Goal: Feedback & Contribution: Submit feedback/report problem

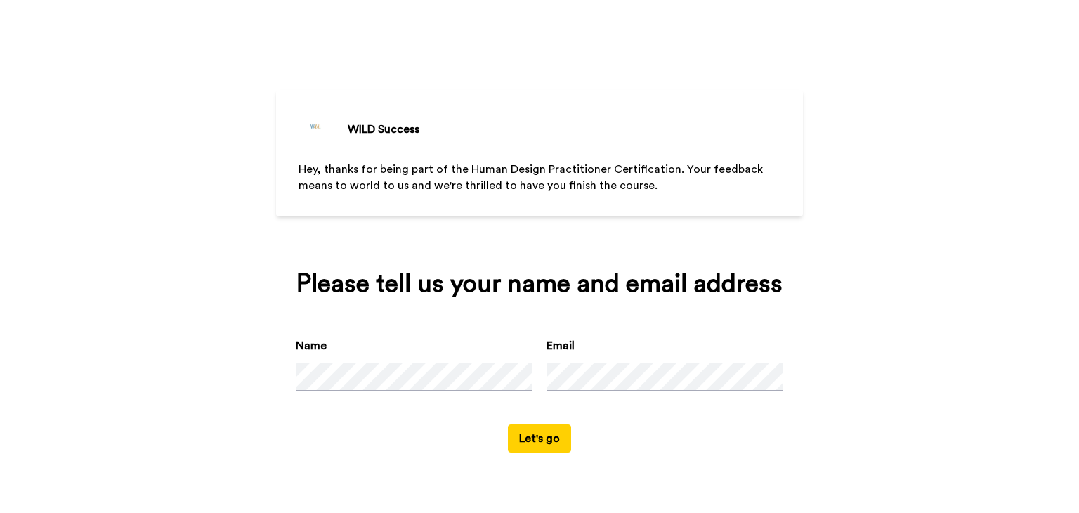
click at [539, 442] on button "Let's go" at bounding box center [539, 438] width 63 height 28
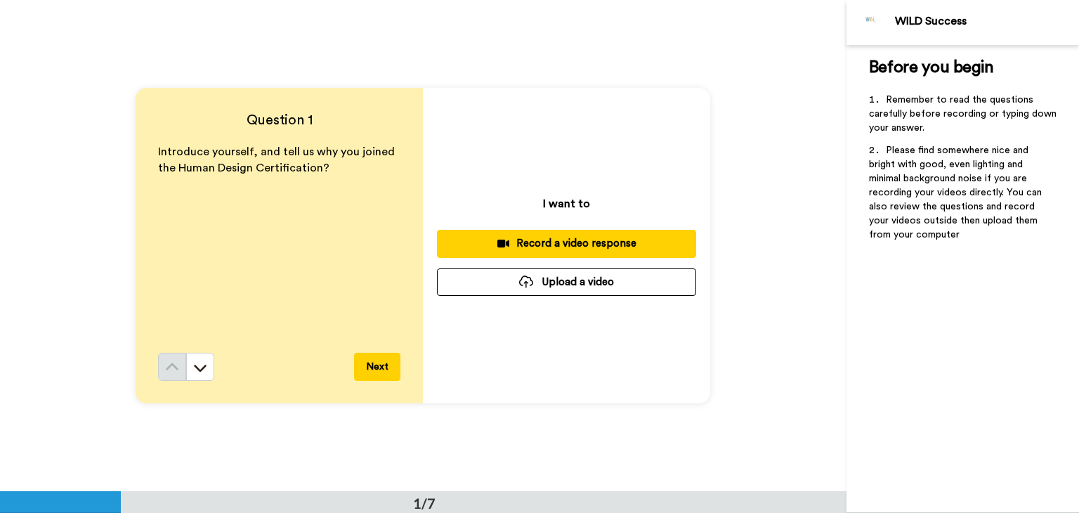
click at [600, 237] on div "Record a video response" at bounding box center [566, 243] width 237 height 15
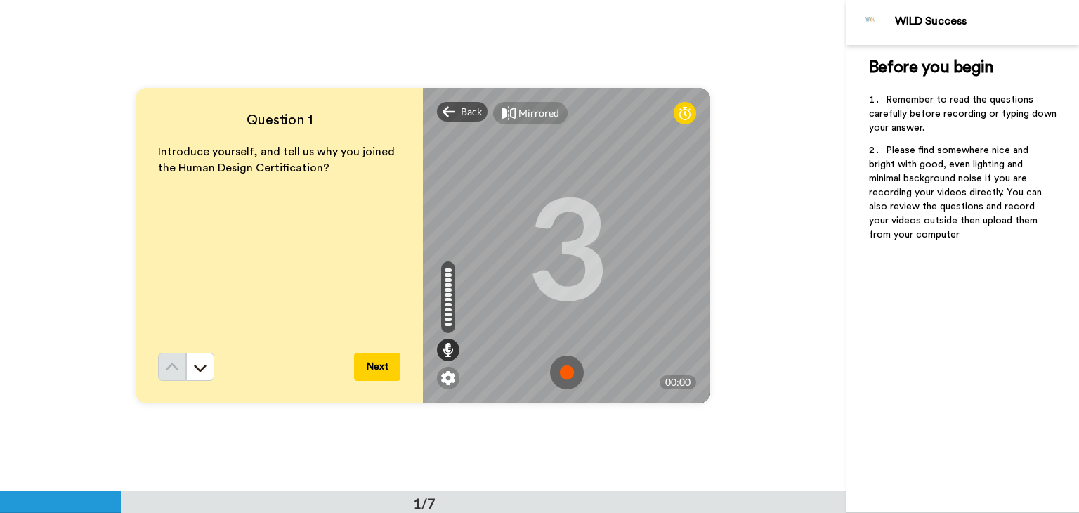
click at [570, 373] on img at bounding box center [567, 372] width 34 height 34
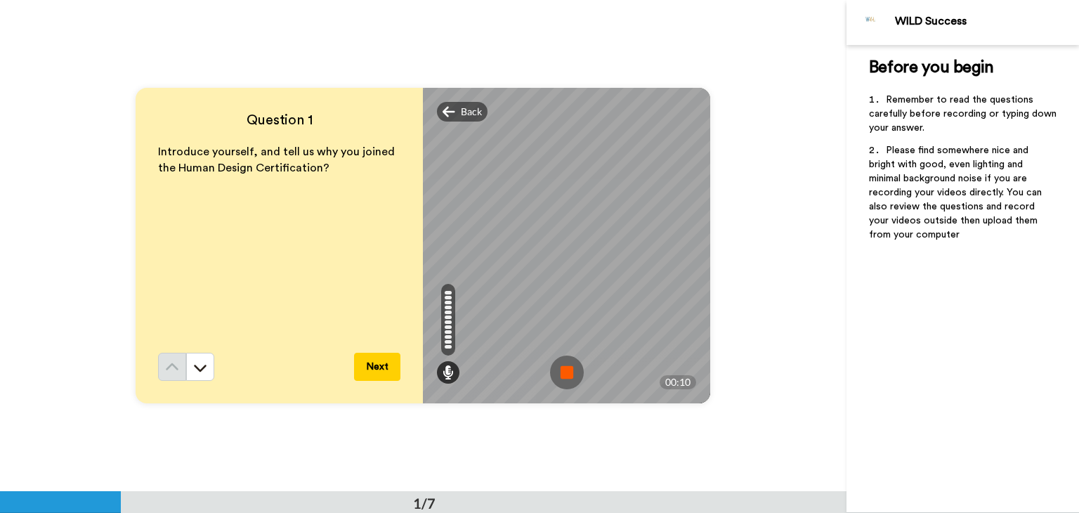
click at [564, 369] on img at bounding box center [567, 372] width 34 height 34
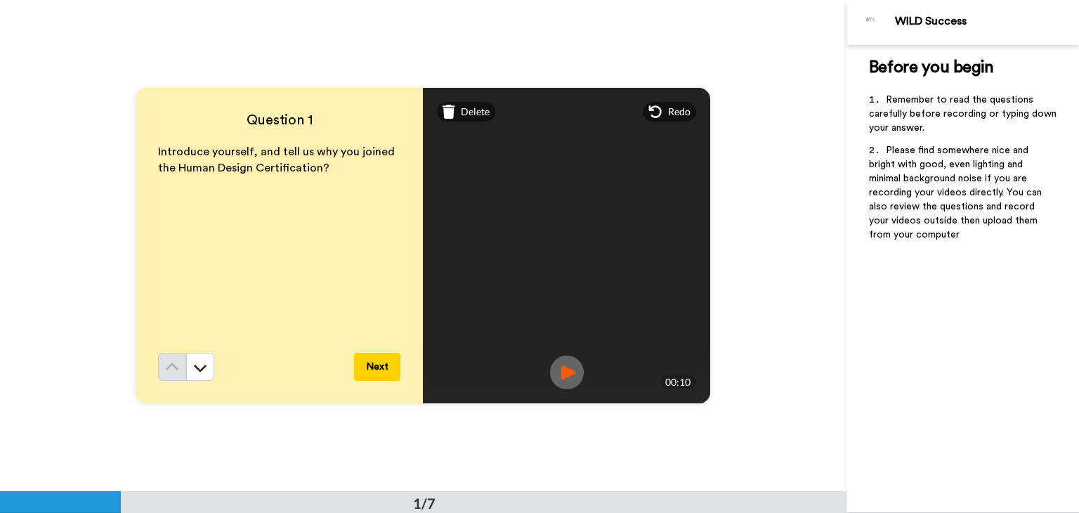
click at [373, 364] on button "Next" at bounding box center [377, 367] width 46 height 28
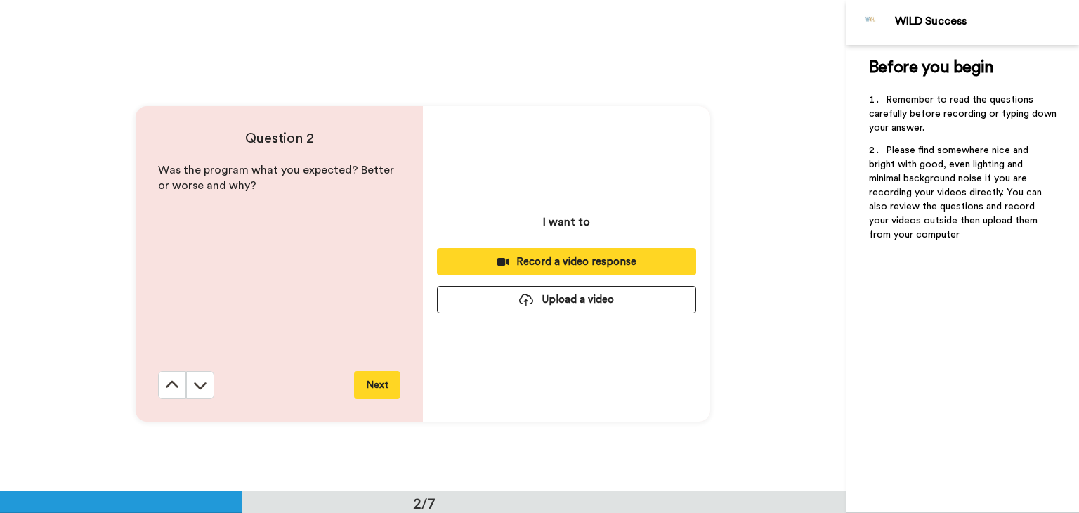
scroll to position [491, 0]
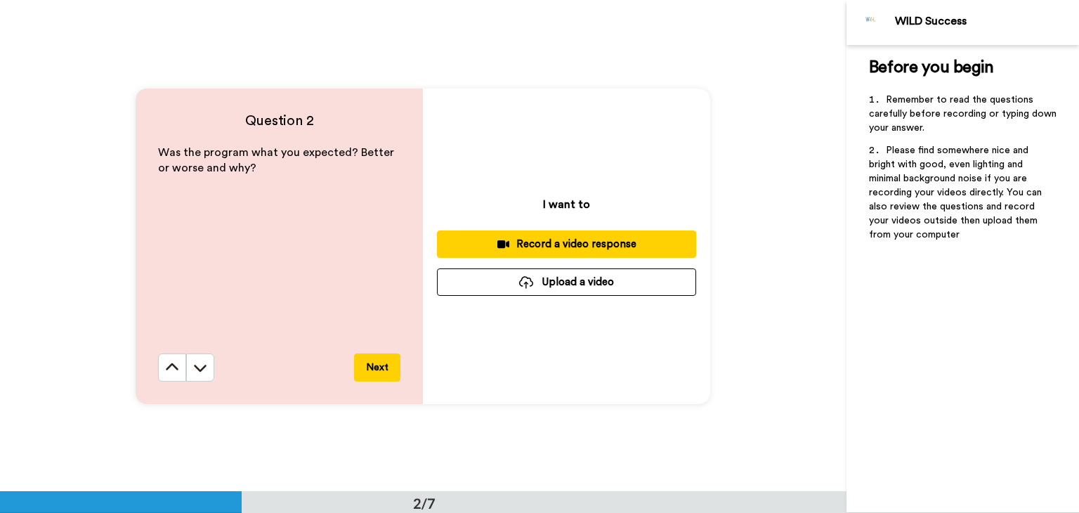
click at [569, 244] on div "Record a video response" at bounding box center [566, 244] width 237 height 15
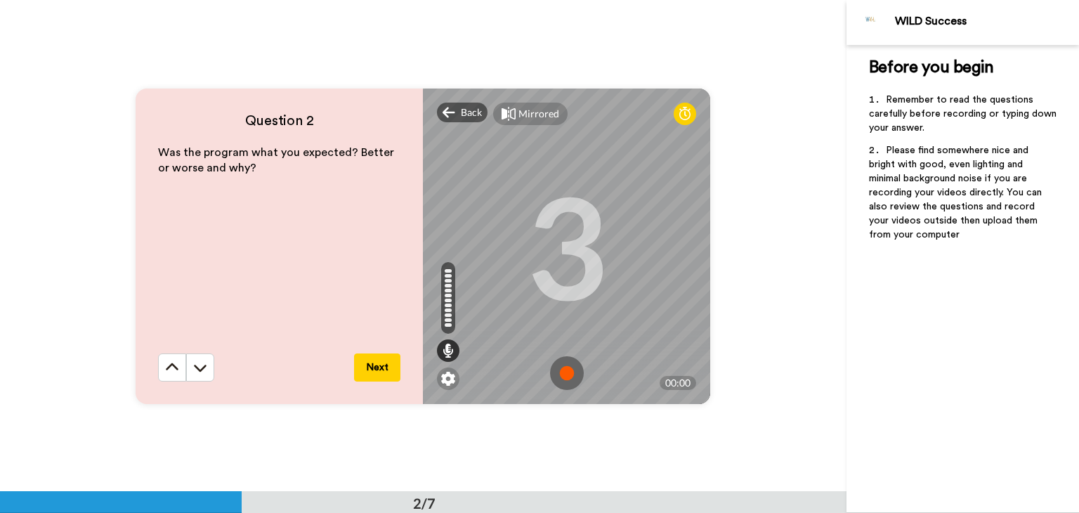
click at [558, 368] on img at bounding box center [567, 373] width 34 height 34
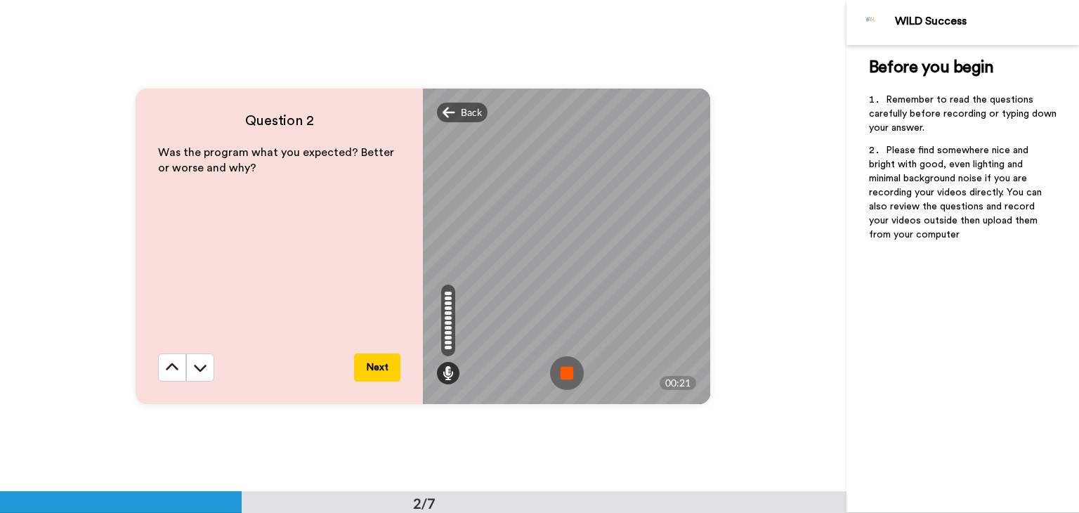
click at [558, 378] on img at bounding box center [567, 373] width 34 height 34
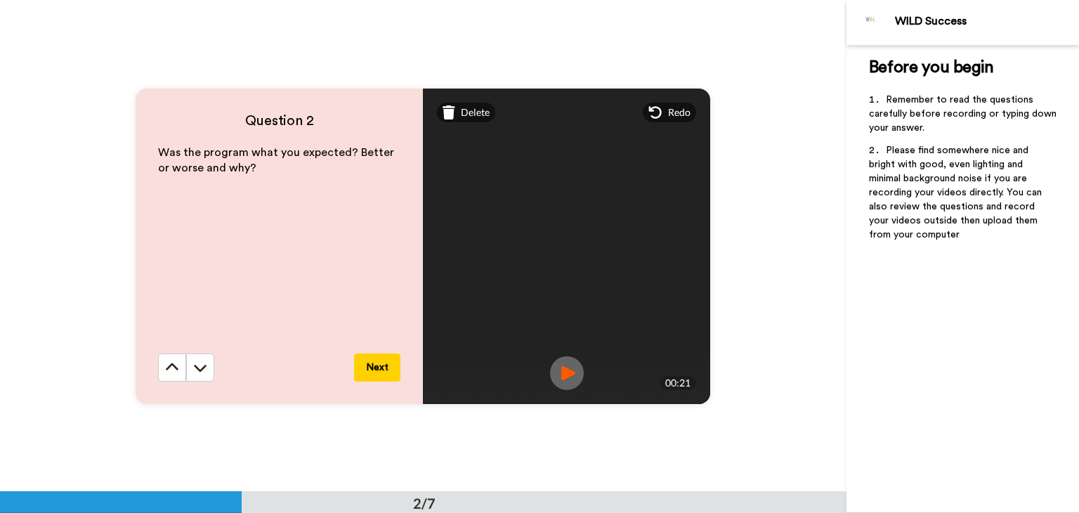
click at [376, 362] on button "Next" at bounding box center [377, 367] width 46 height 28
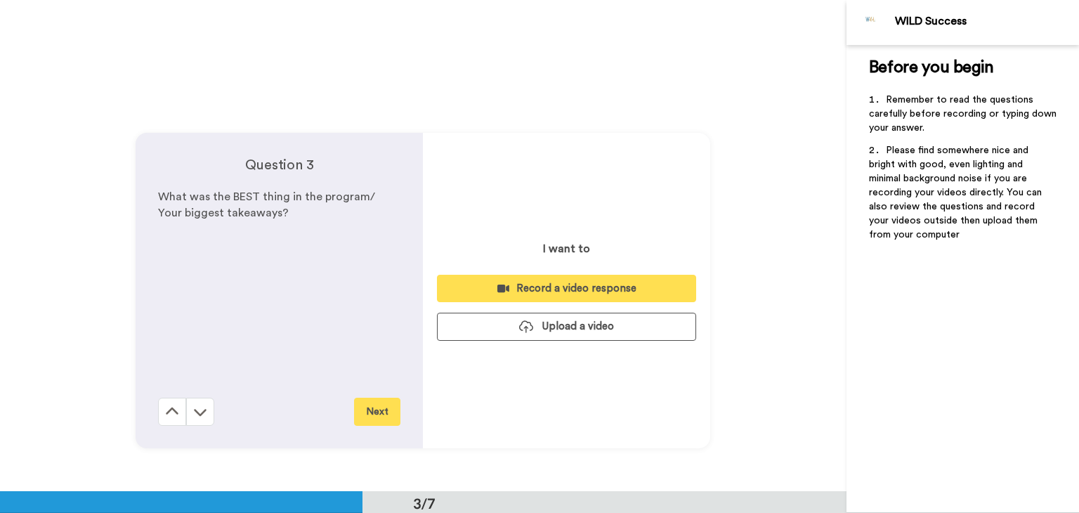
scroll to position [982, 0]
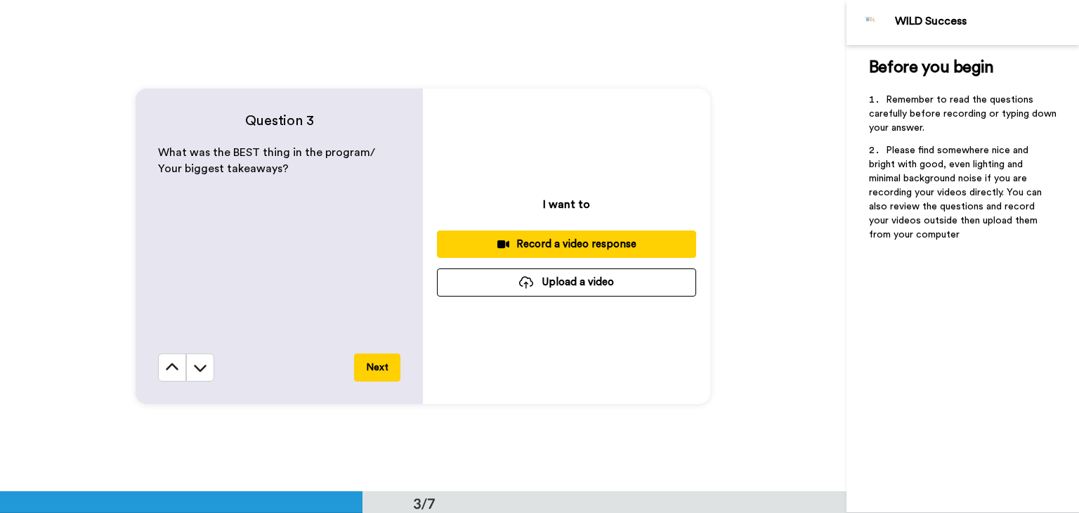
click at [379, 372] on button "Next" at bounding box center [377, 367] width 46 height 28
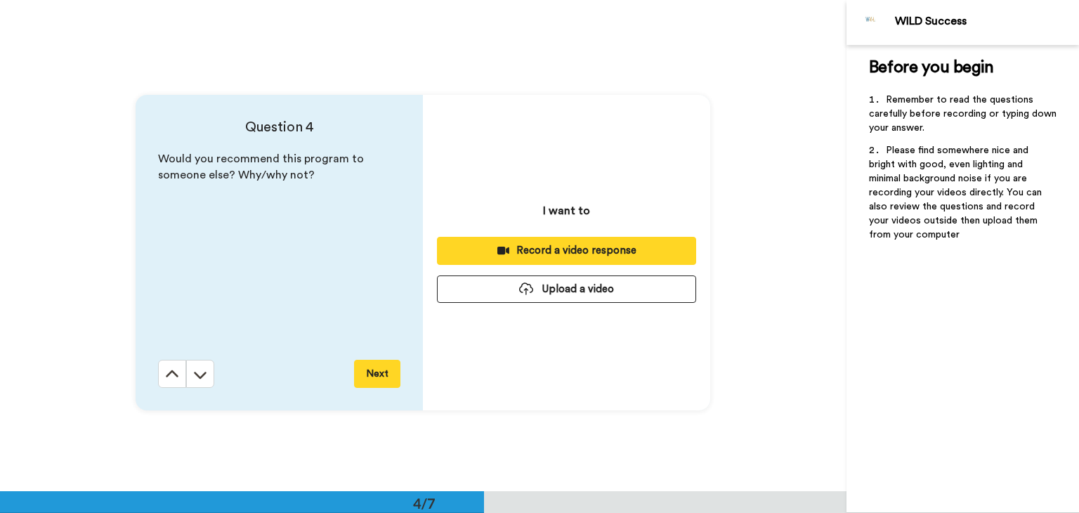
scroll to position [1472, 0]
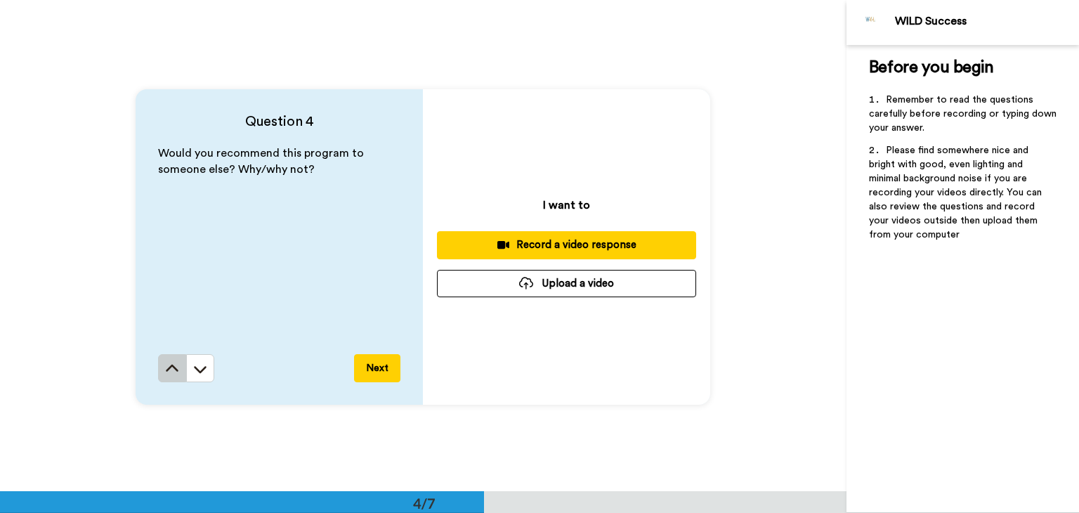
click at [165, 366] on icon at bounding box center [172, 369] width 14 height 14
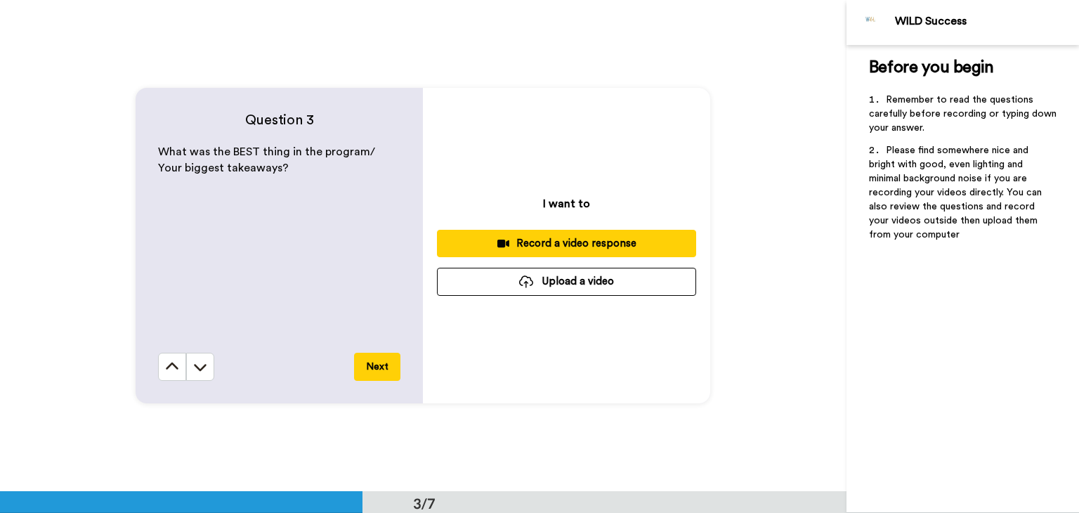
scroll to position [982, 0]
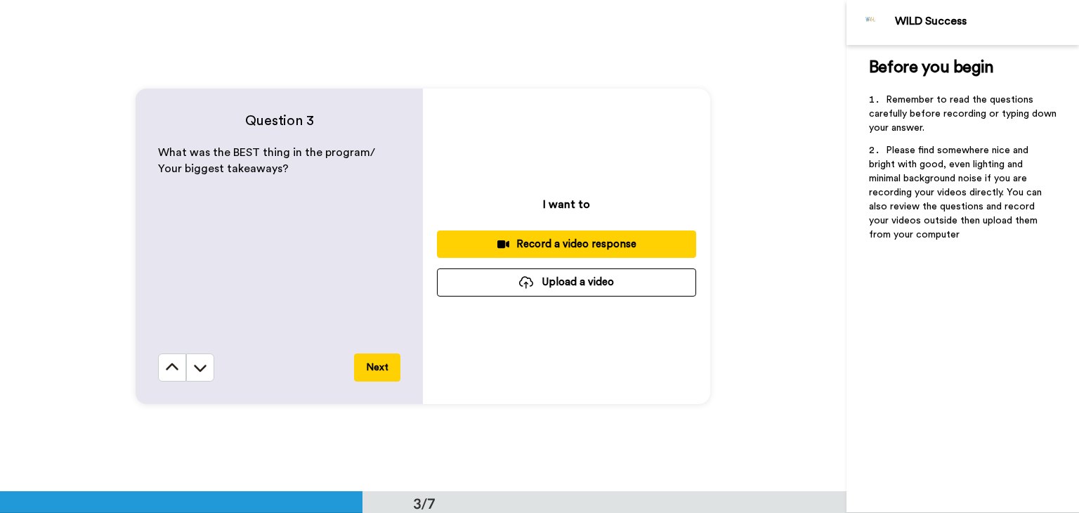
click at [591, 241] on div "Record a video response" at bounding box center [566, 244] width 237 height 15
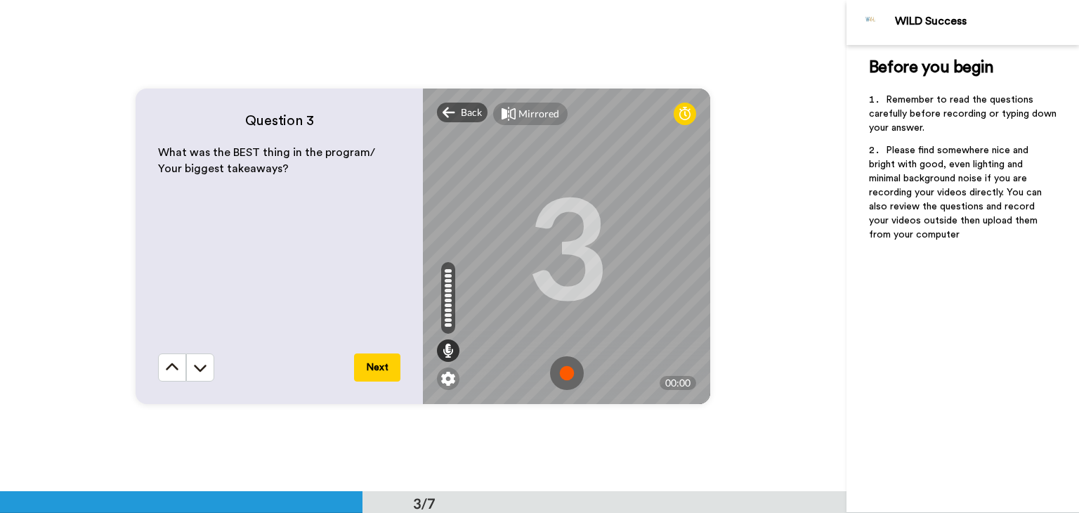
click at [565, 364] on img at bounding box center [567, 373] width 34 height 34
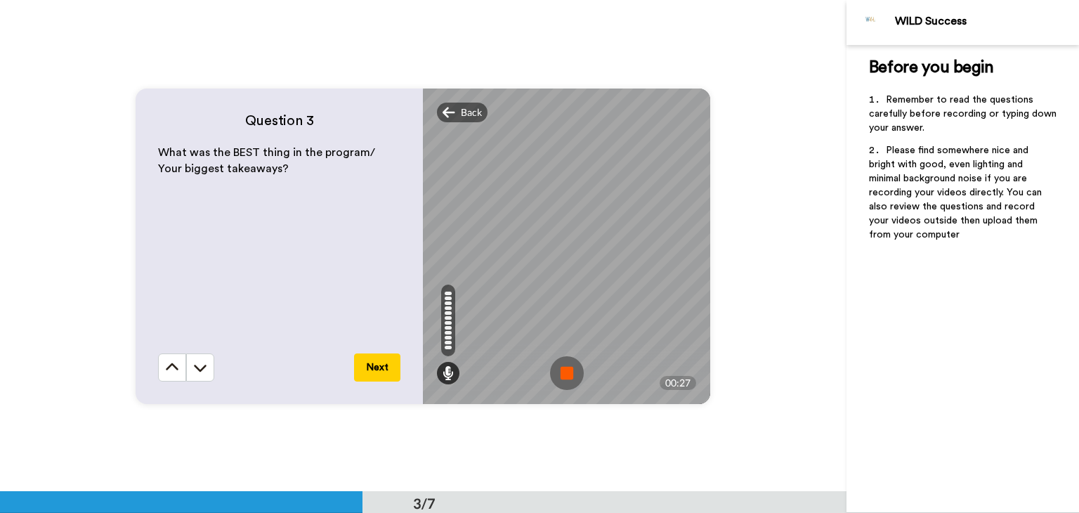
click at [567, 370] on img at bounding box center [567, 373] width 34 height 34
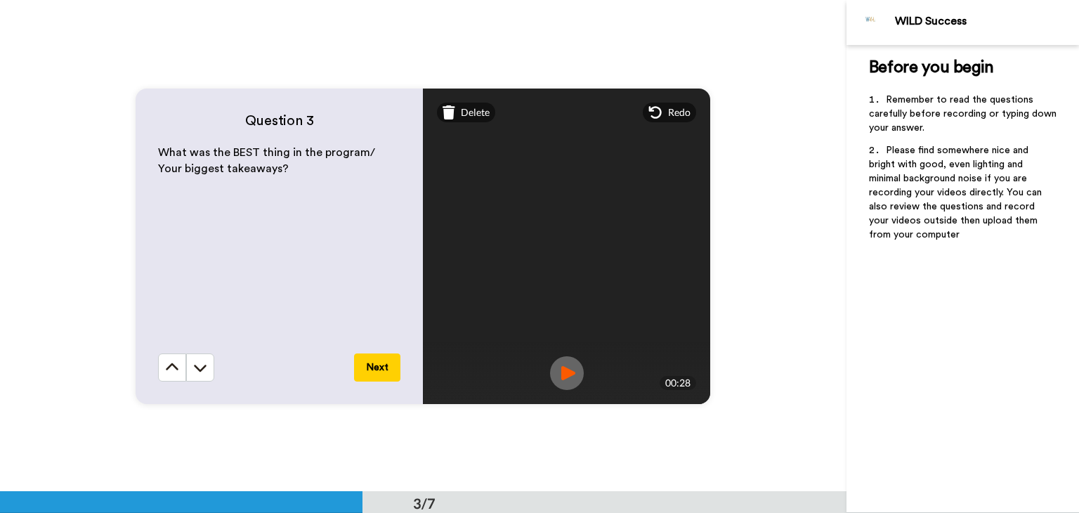
click at [375, 360] on button "Next" at bounding box center [377, 367] width 46 height 28
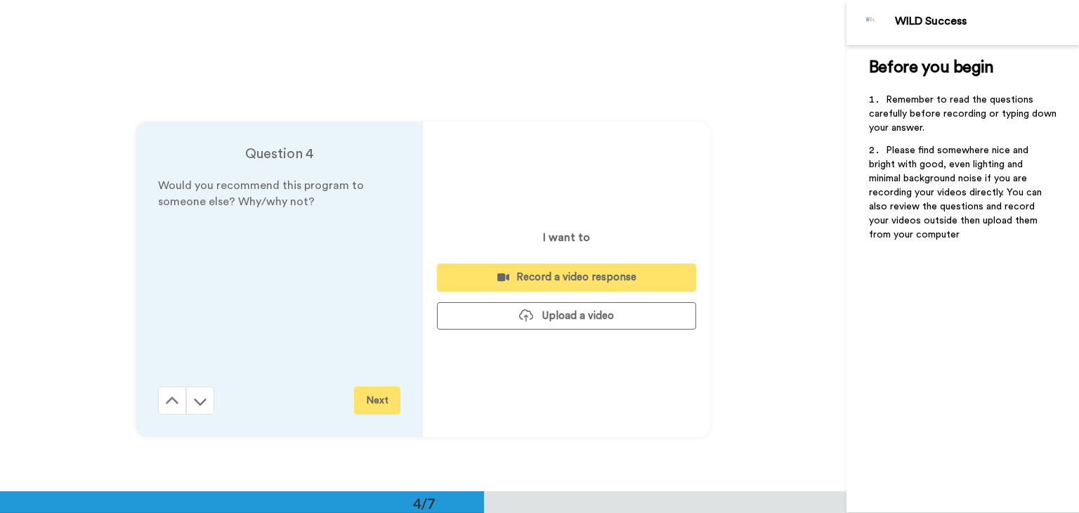
scroll to position [1472, 0]
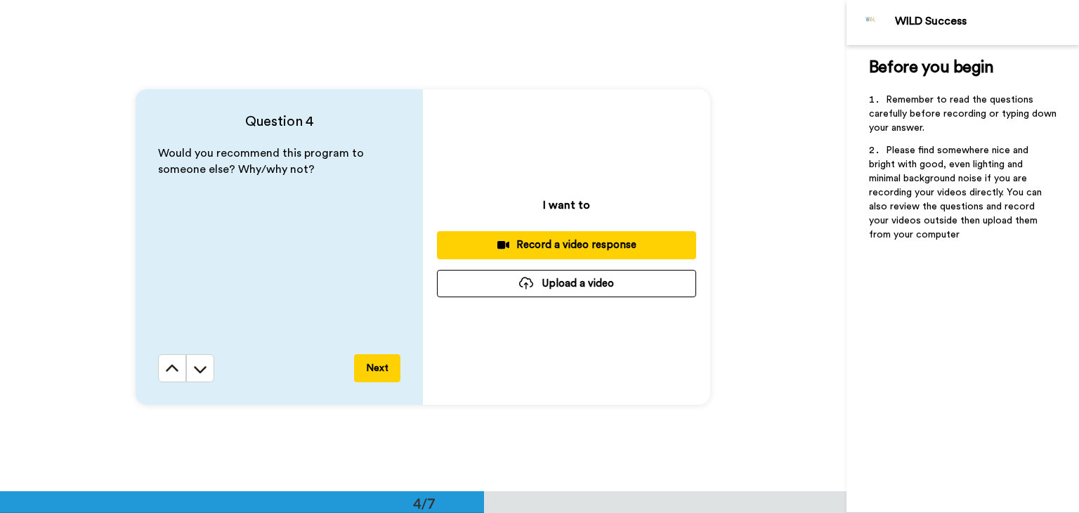
click at [377, 369] on button "Next" at bounding box center [377, 368] width 46 height 28
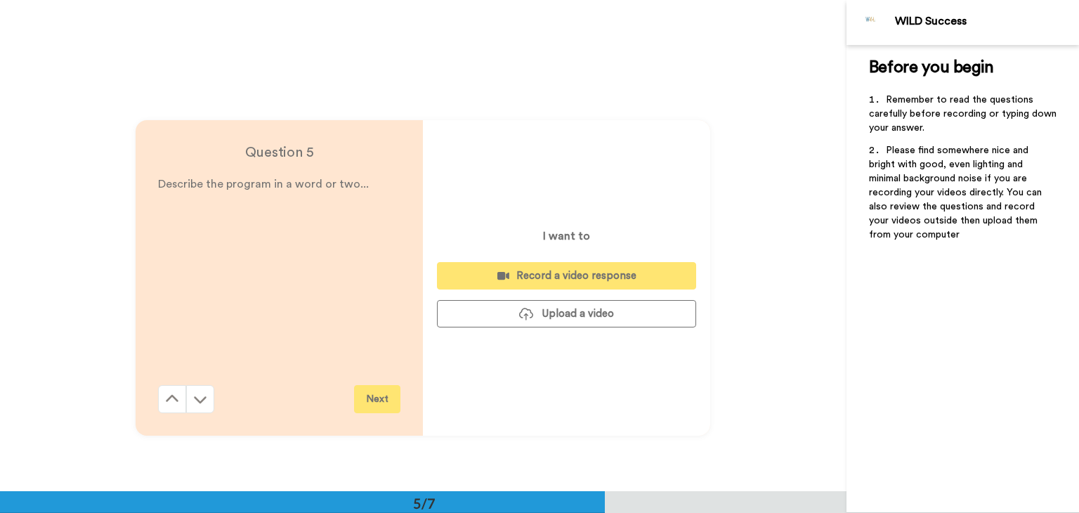
scroll to position [1964, 0]
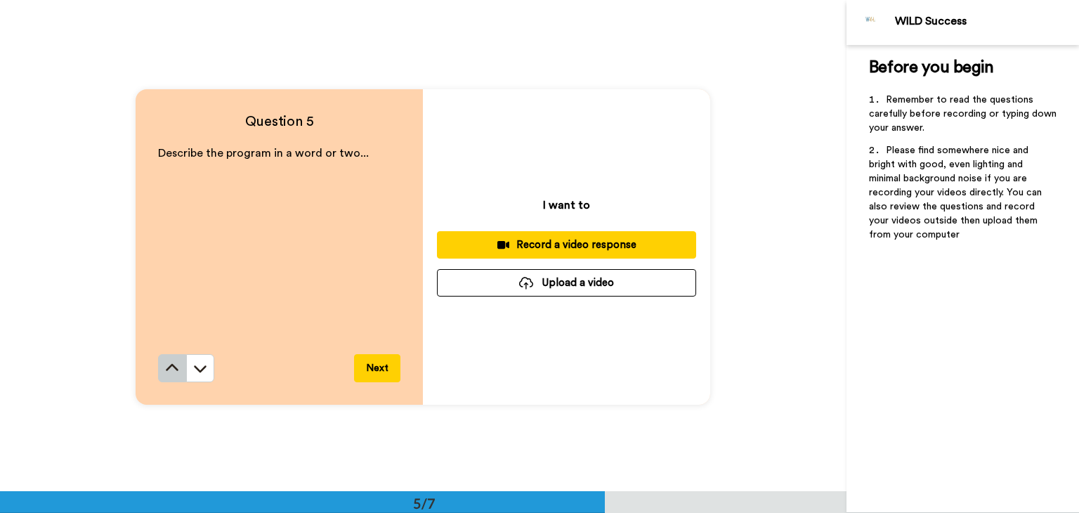
click at [166, 374] on button at bounding box center [172, 368] width 28 height 28
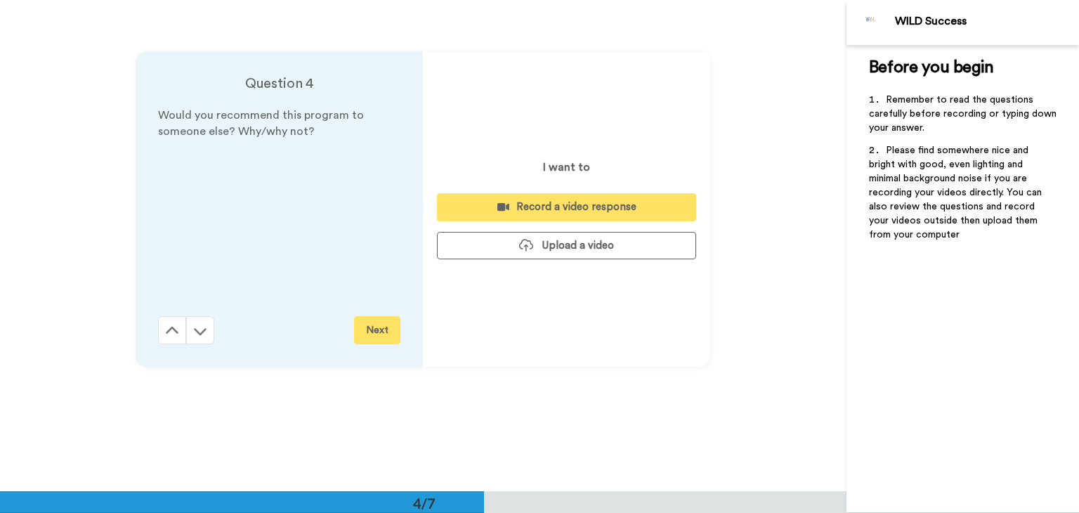
scroll to position [1472, 0]
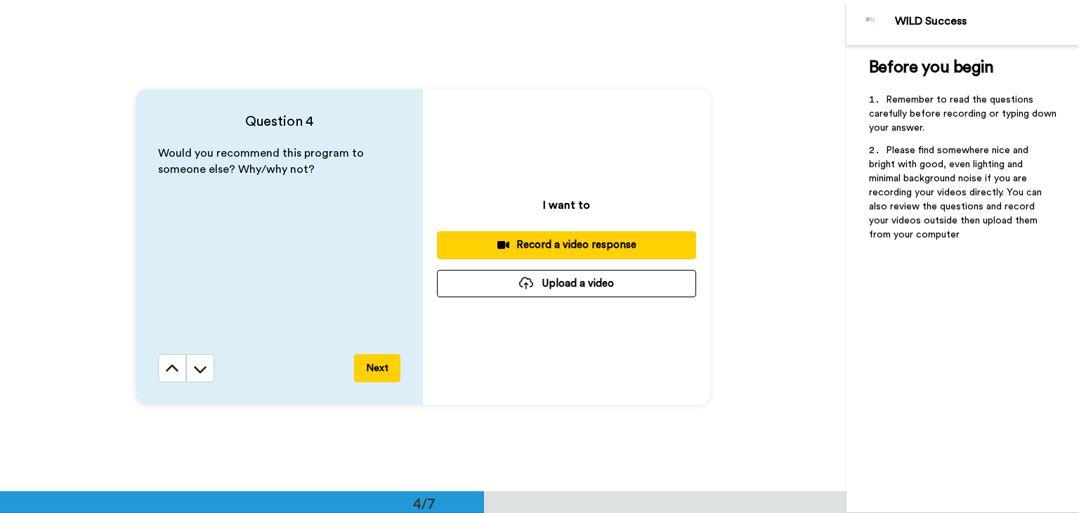
click at [593, 239] on div "Record a video response" at bounding box center [566, 244] width 237 height 15
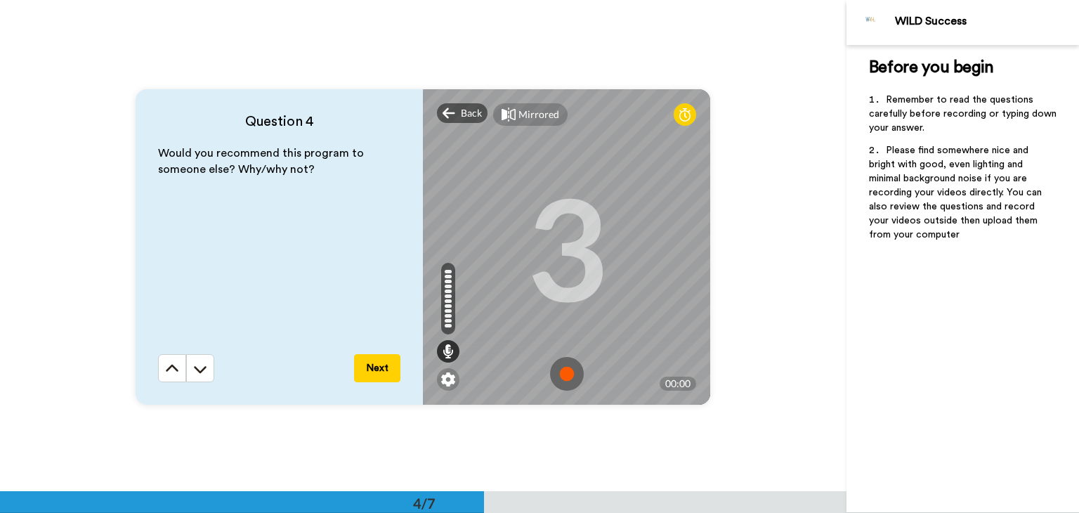
click at [571, 373] on img at bounding box center [567, 374] width 34 height 34
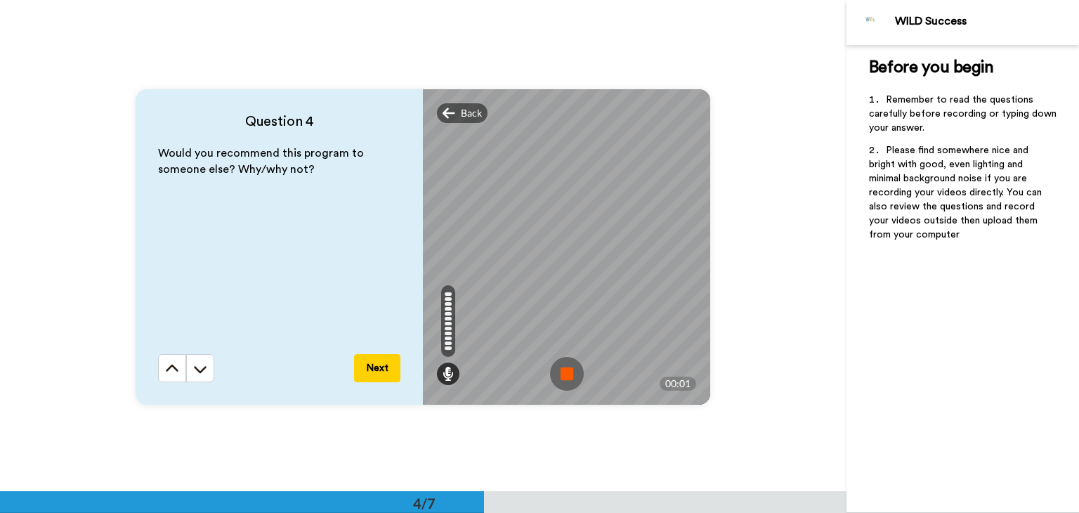
click at [564, 373] on img at bounding box center [567, 374] width 34 height 34
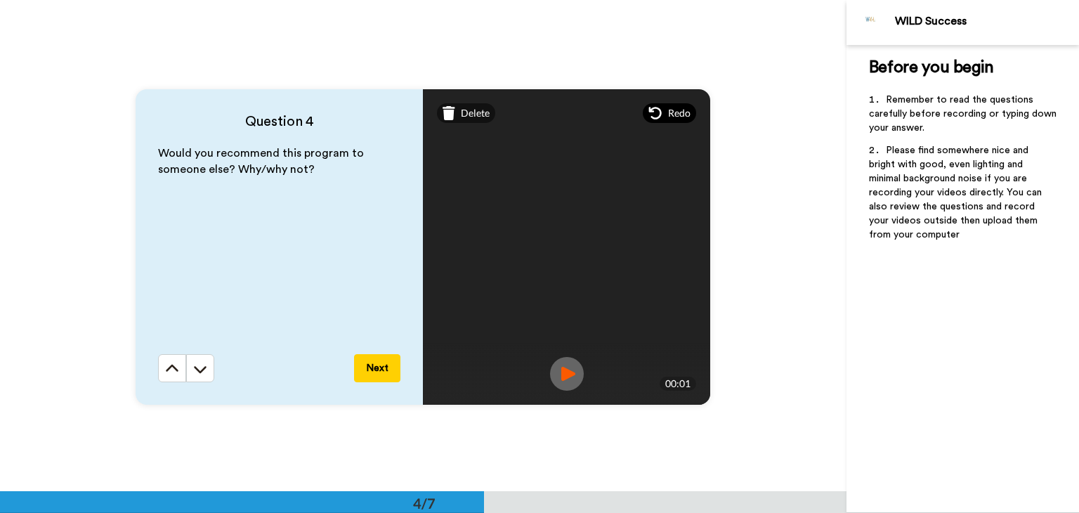
click at [672, 109] on span "Redo" at bounding box center [679, 113] width 22 height 14
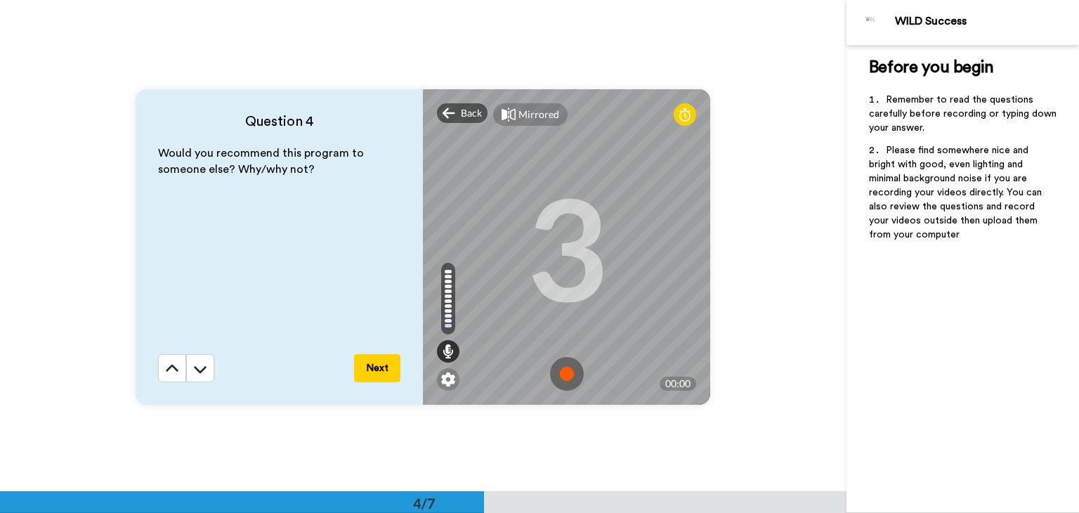
click at [558, 380] on img at bounding box center [567, 374] width 34 height 34
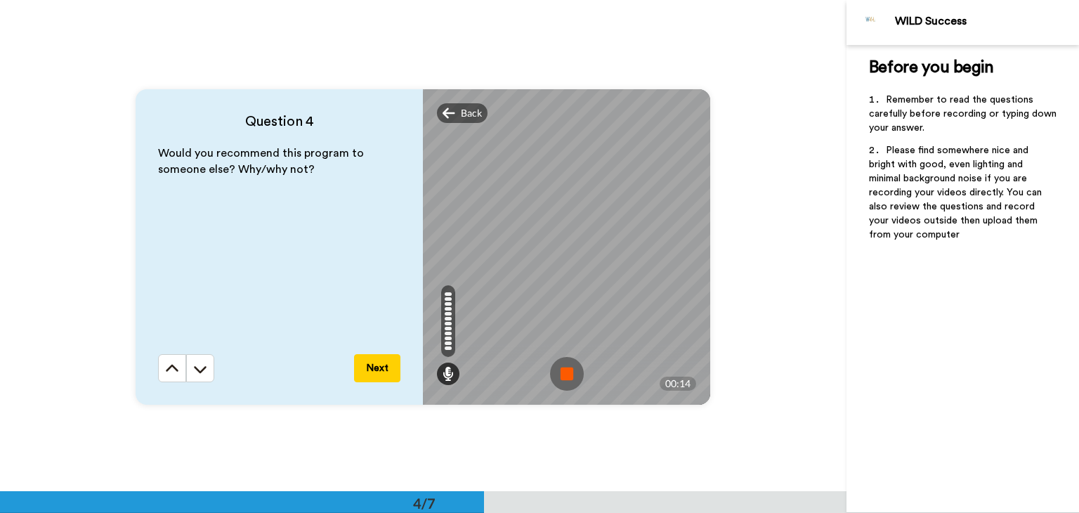
click at [565, 381] on img at bounding box center [567, 374] width 34 height 34
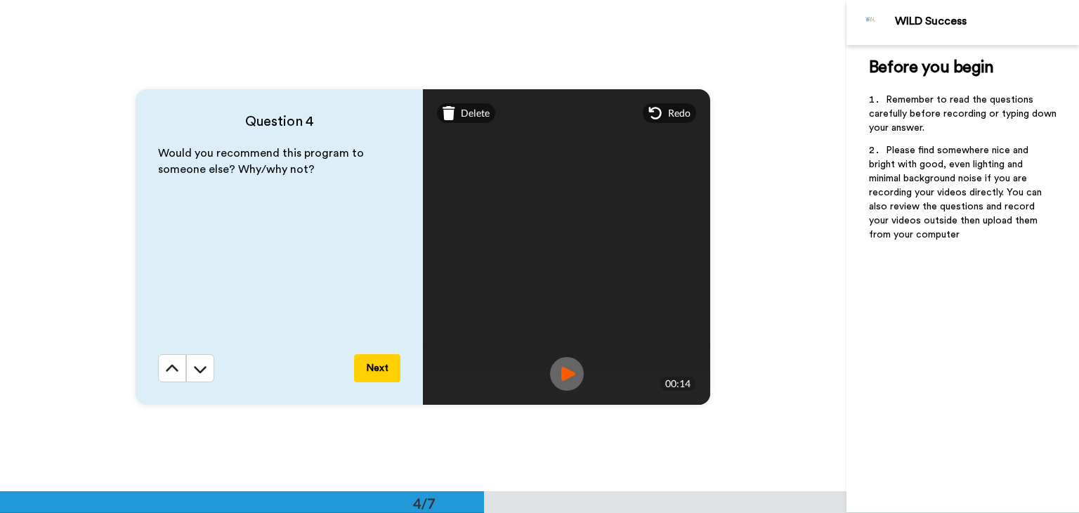
click at [386, 370] on button "Next" at bounding box center [377, 368] width 46 height 28
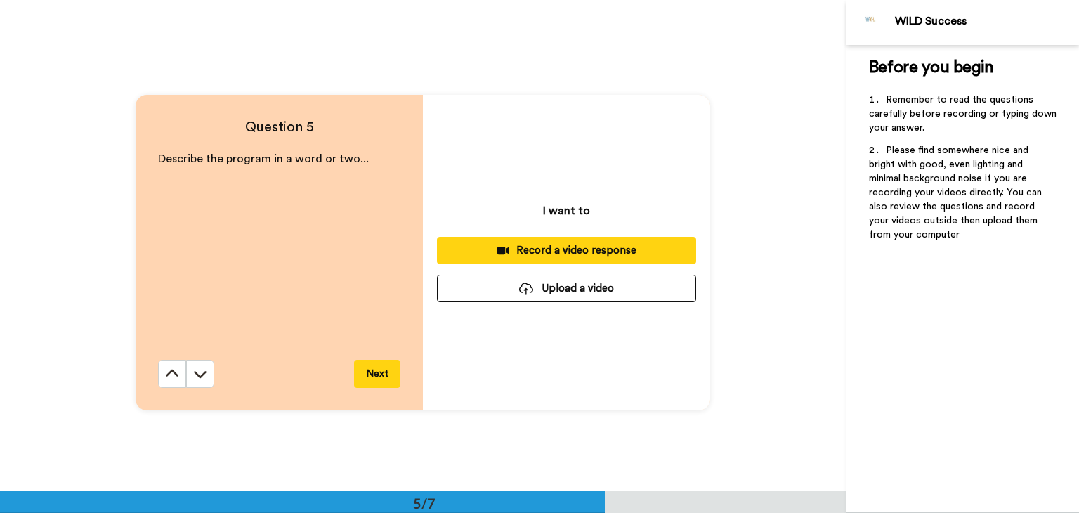
scroll to position [1964, 0]
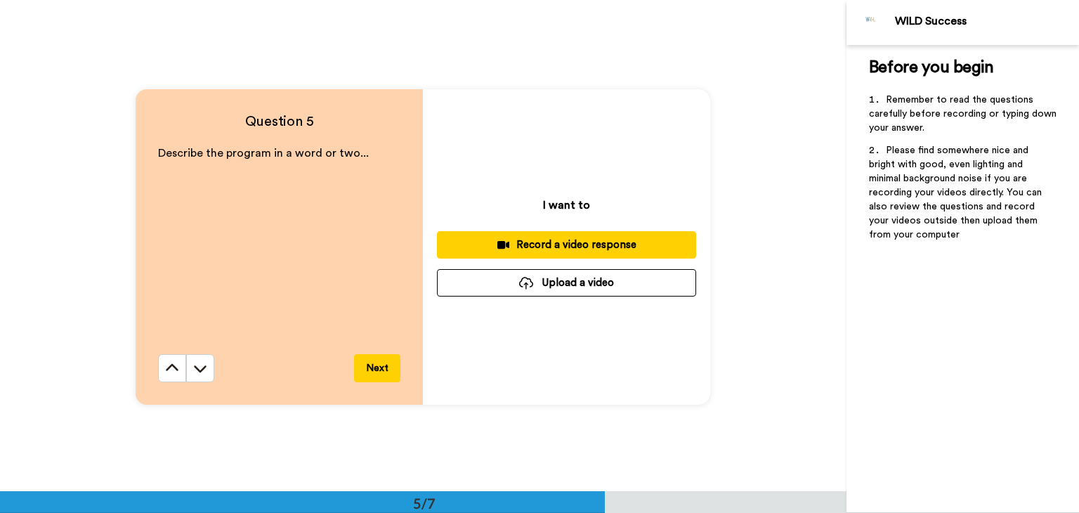
click at [383, 367] on button "Next" at bounding box center [377, 368] width 46 height 28
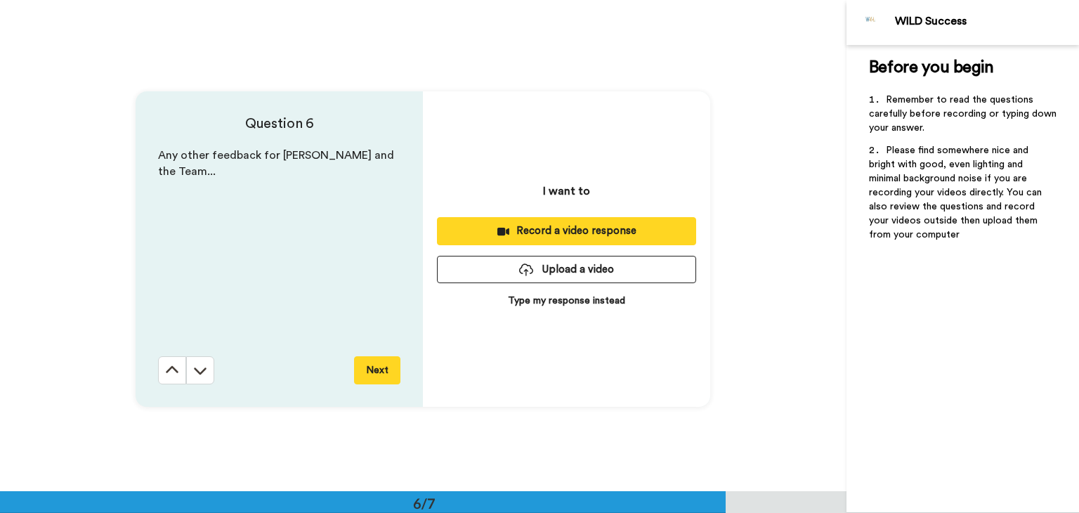
scroll to position [2455, 0]
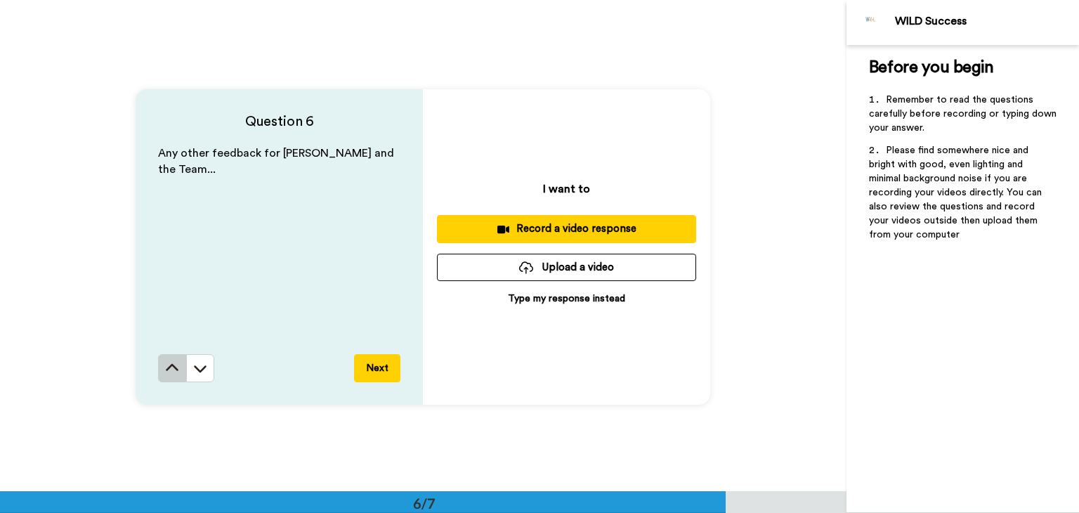
click at [166, 366] on icon at bounding box center [172, 367] width 13 height 7
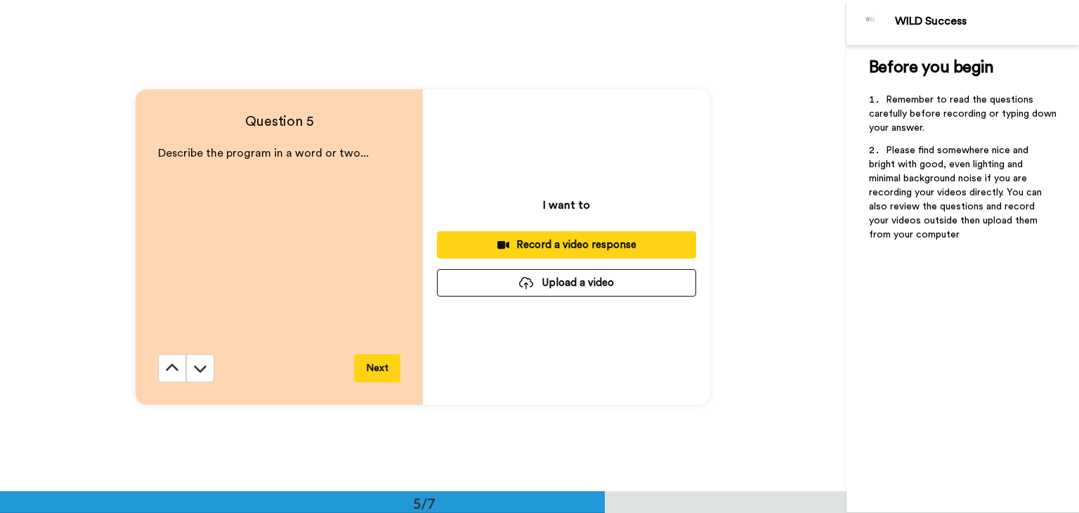
scroll to position [1964, 0]
click at [528, 240] on div "Record a video response" at bounding box center [566, 244] width 237 height 15
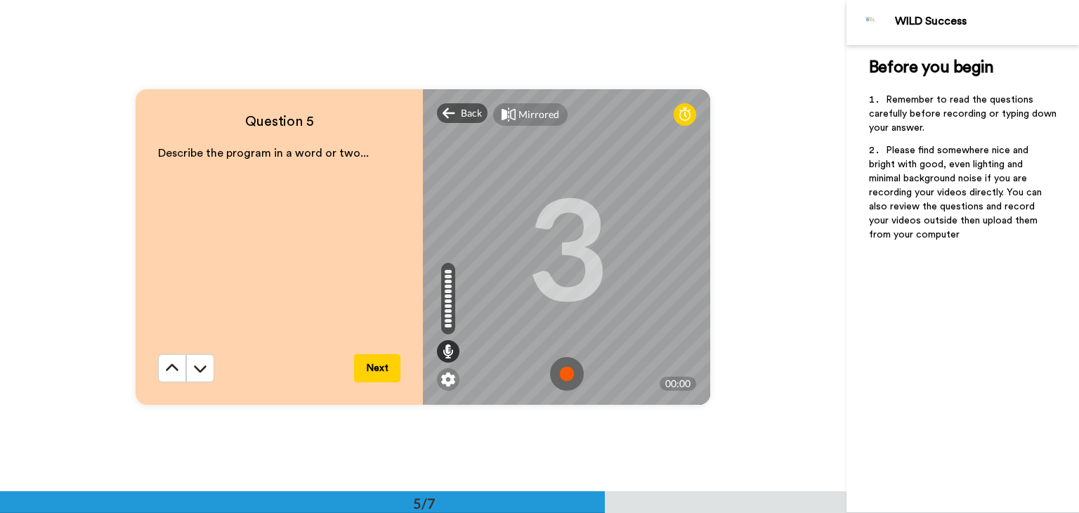
click at [569, 376] on img at bounding box center [567, 374] width 34 height 34
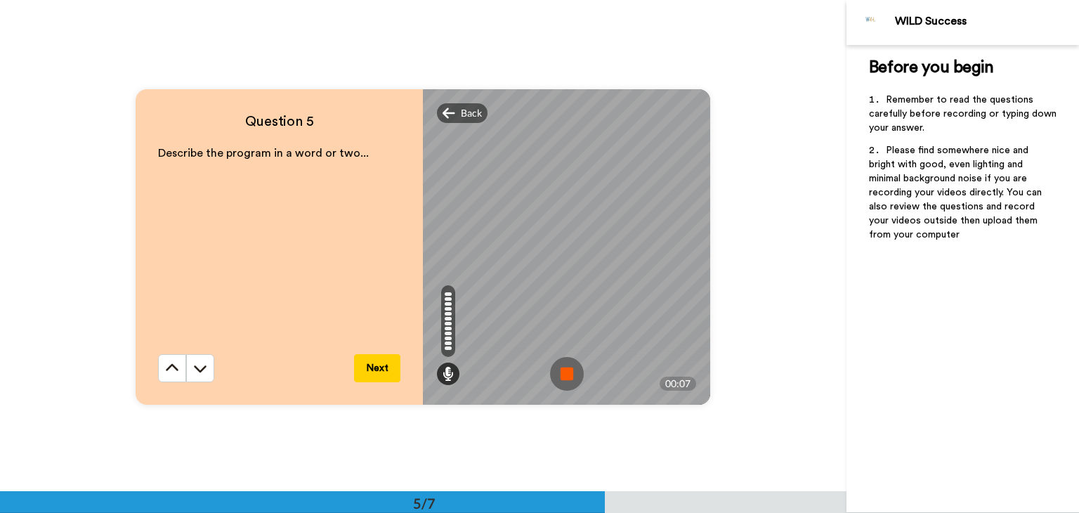
click at [553, 374] on img at bounding box center [567, 374] width 34 height 34
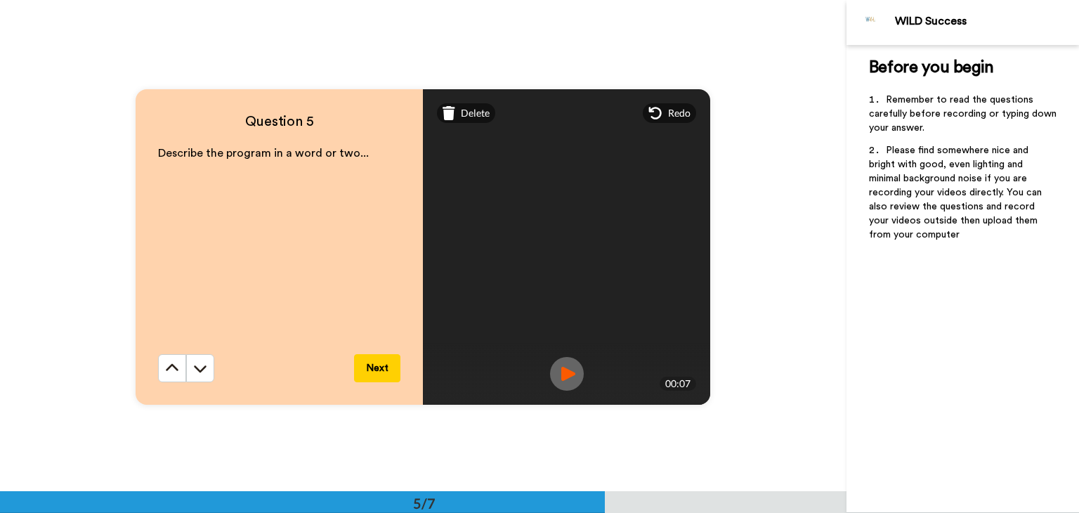
click at [379, 369] on button "Next" at bounding box center [377, 368] width 46 height 28
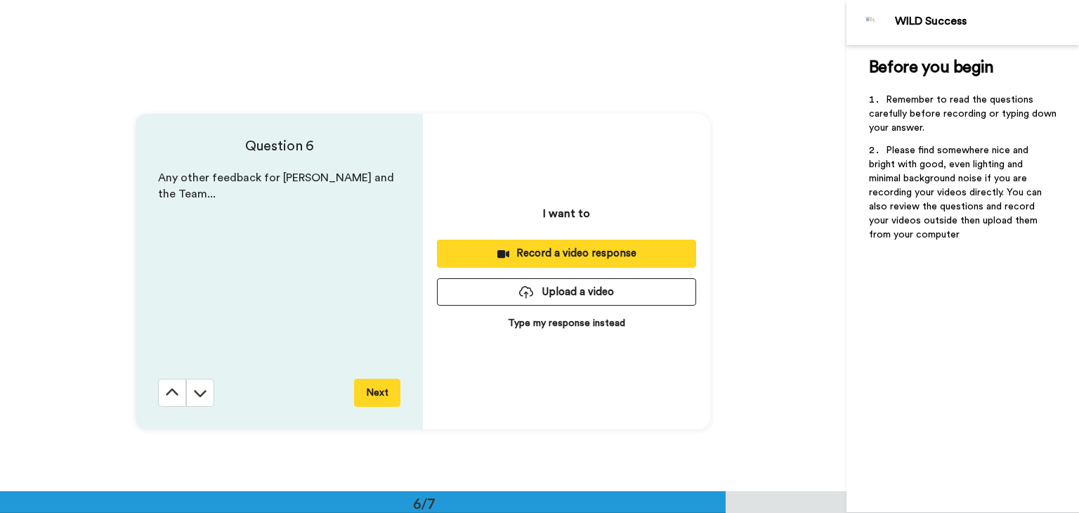
scroll to position [2455, 0]
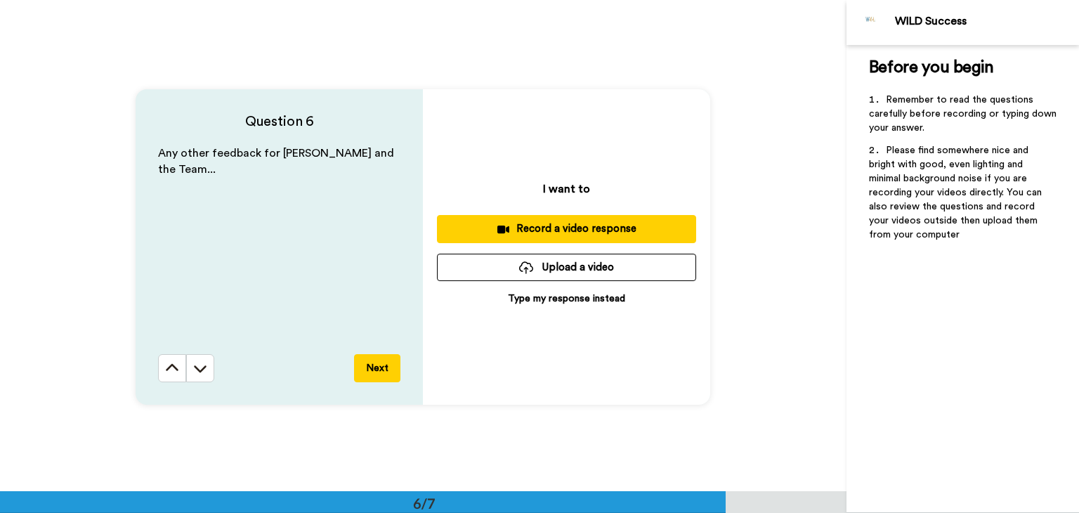
click at [565, 228] on div "Record a video response" at bounding box center [566, 228] width 237 height 15
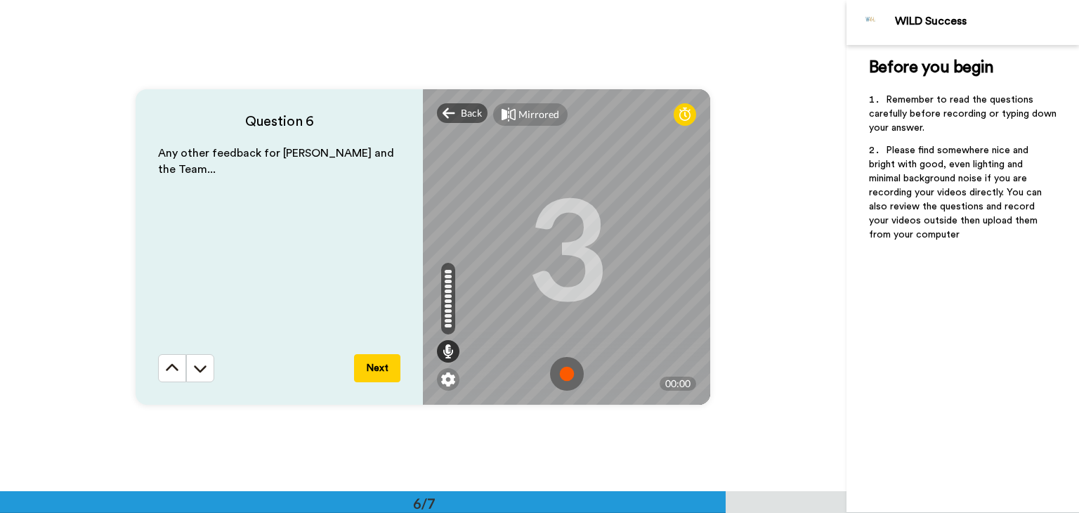
click at [566, 374] on img at bounding box center [567, 374] width 34 height 34
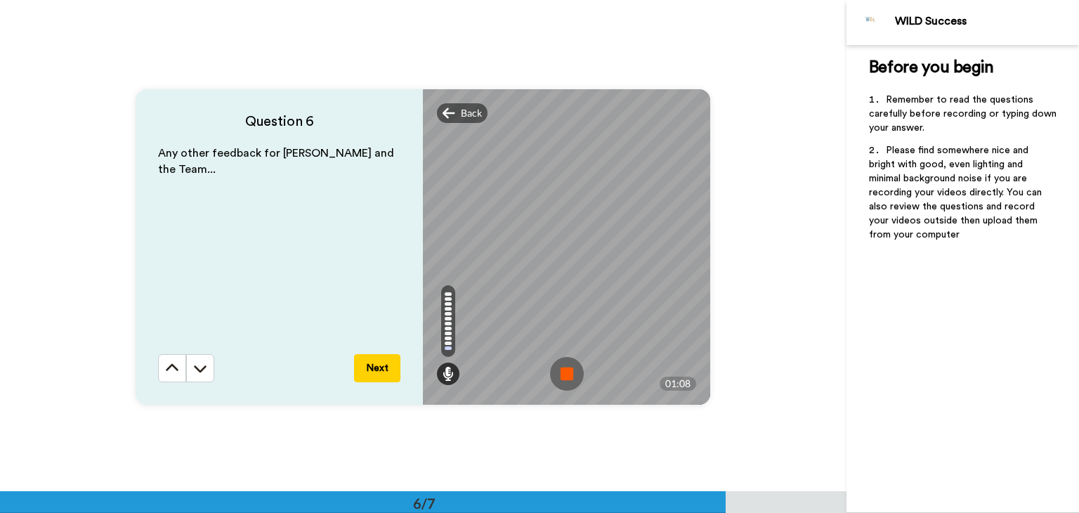
click at [565, 374] on img at bounding box center [567, 374] width 34 height 34
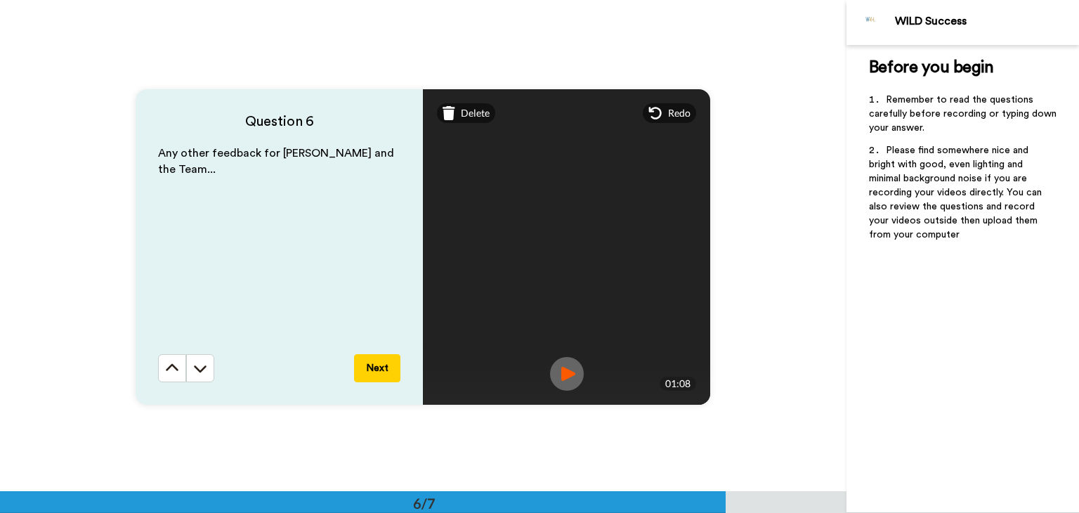
click at [371, 366] on button "Next" at bounding box center [377, 368] width 46 height 28
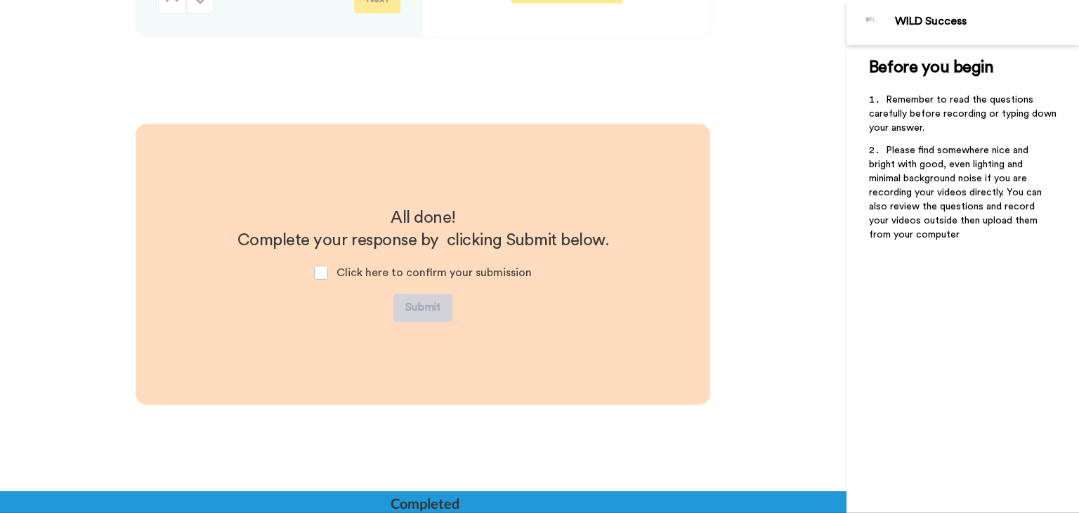
scroll to position [2840, 0]
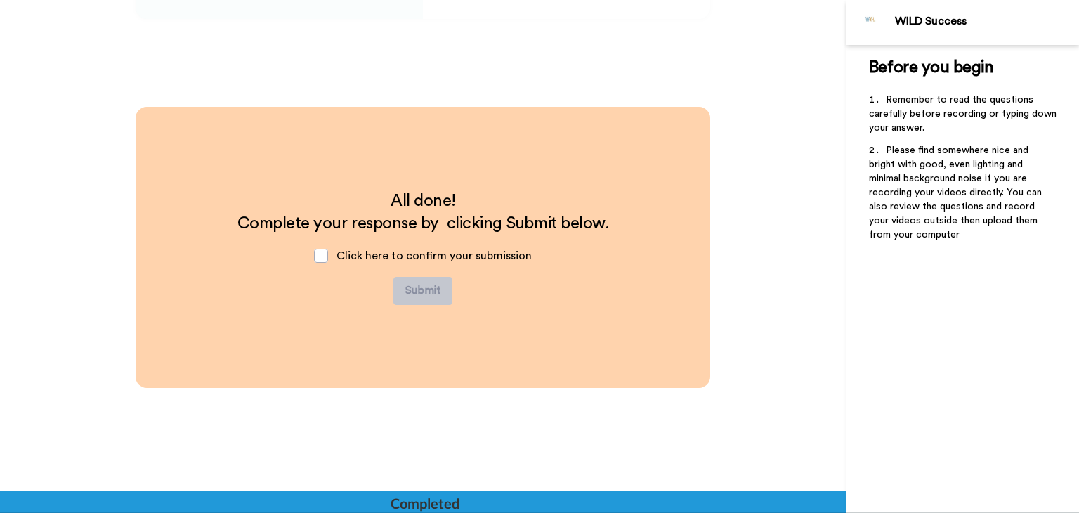
click at [322, 256] on span at bounding box center [321, 256] width 14 height 14
click at [424, 292] on button "Submit" at bounding box center [422, 291] width 59 height 28
